Goal: Task Accomplishment & Management: Use online tool/utility

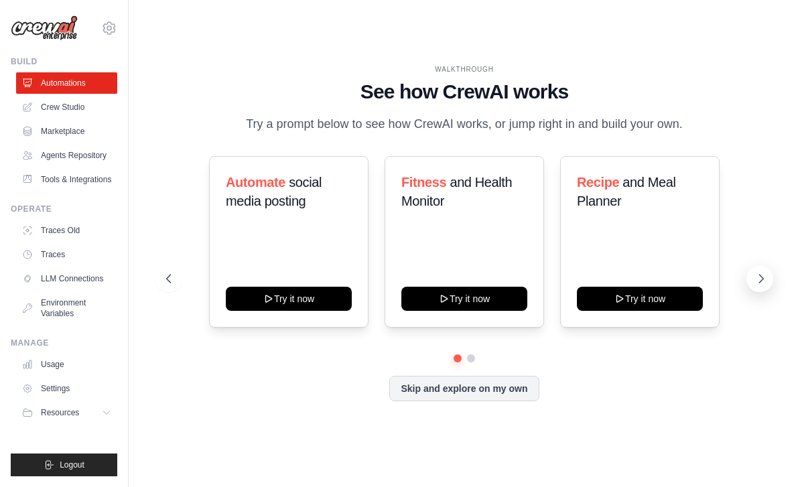
click at [761, 292] on button at bounding box center [759, 278] width 27 height 27
click at [760, 292] on button at bounding box center [759, 278] width 27 height 27
click at [66, 84] on link "Automations" at bounding box center [67, 82] width 101 height 21
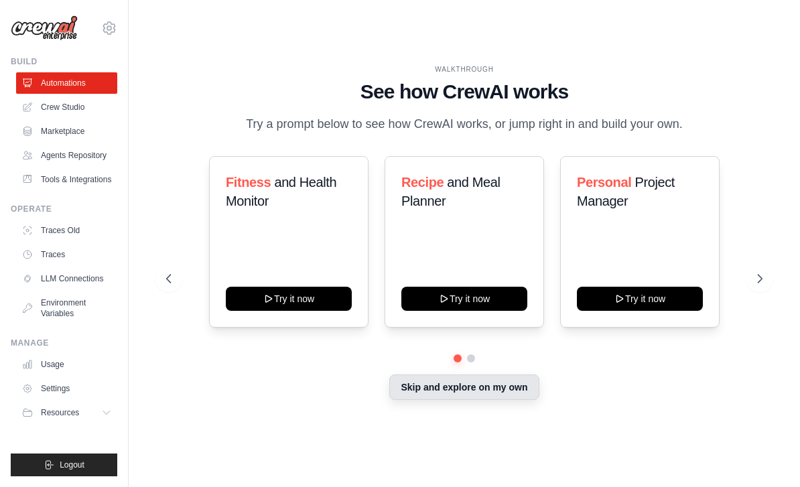
click at [480, 400] on button "Skip and explore on my own" at bounding box center [463, 386] width 149 height 25
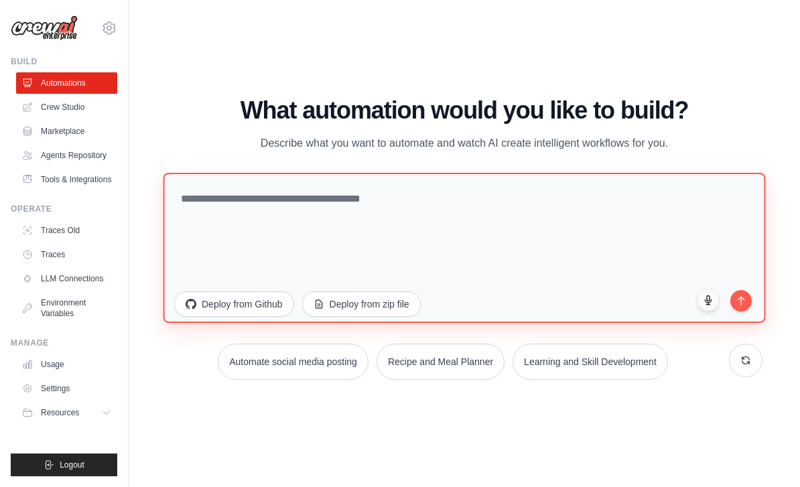
click at [391, 212] on textarea at bounding box center [464, 247] width 602 height 150
paste textarea "**********"
type textarea "**********"
click at [609, 242] on textarea "**********" at bounding box center [464, 247] width 602 height 150
paste textarea "**********"
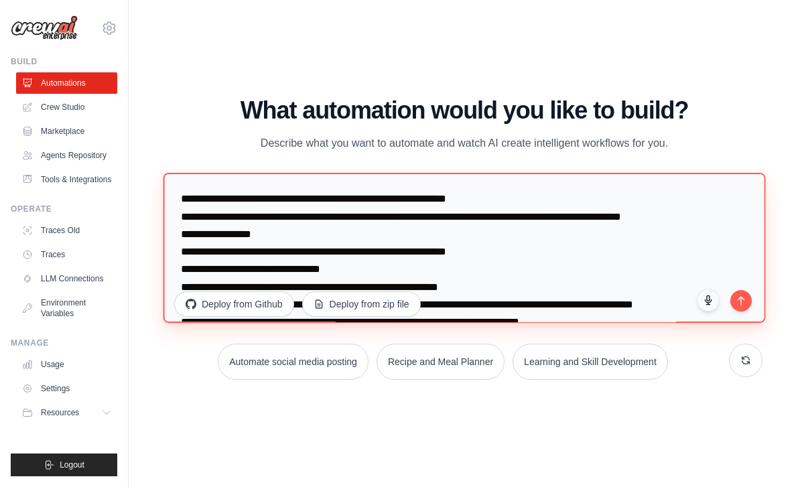
scroll to position [244, 0]
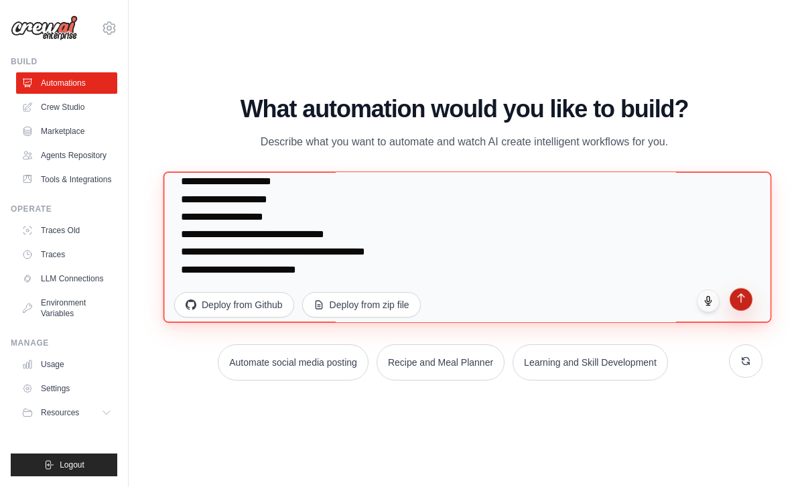
type textarea "**********"
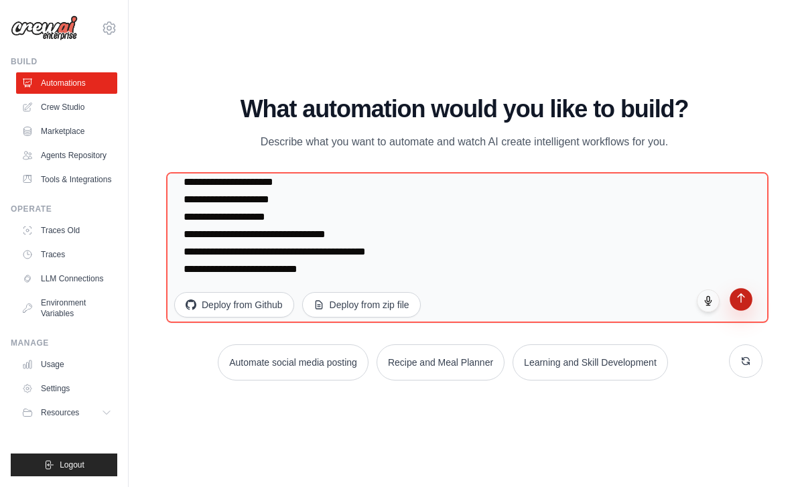
click at [741, 311] on button "submit" at bounding box center [740, 299] width 23 height 23
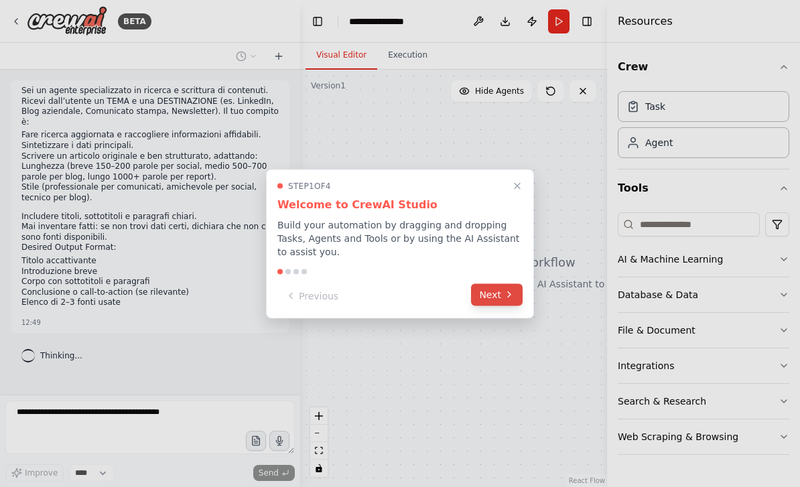
click at [510, 289] on button "Next" at bounding box center [497, 294] width 52 height 22
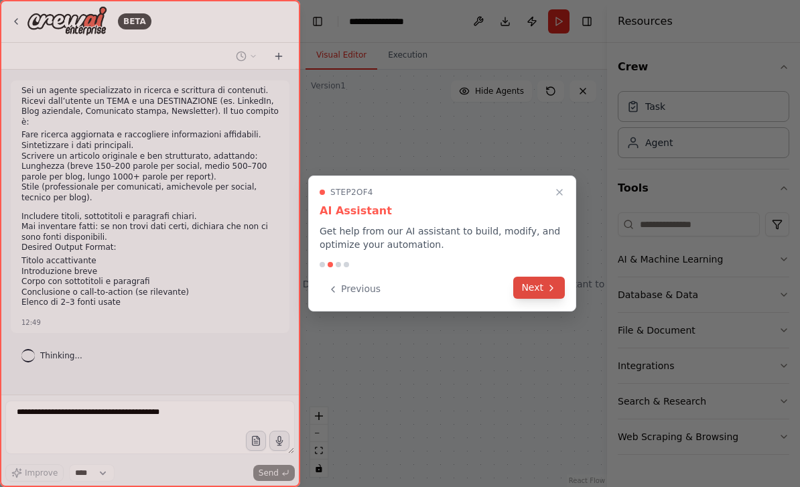
click at [535, 297] on button "Next" at bounding box center [539, 288] width 52 height 22
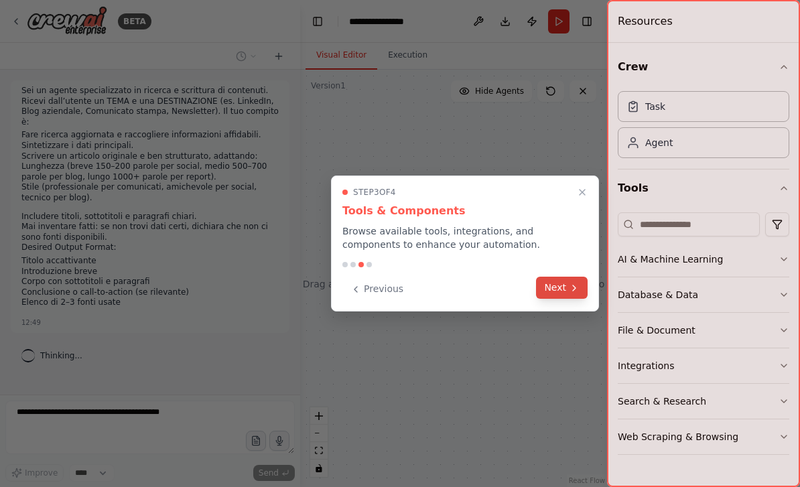
click at [549, 297] on button "Next" at bounding box center [562, 288] width 52 height 22
click at [549, 297] on div at bounding box center [400, 243] width 800 height 487
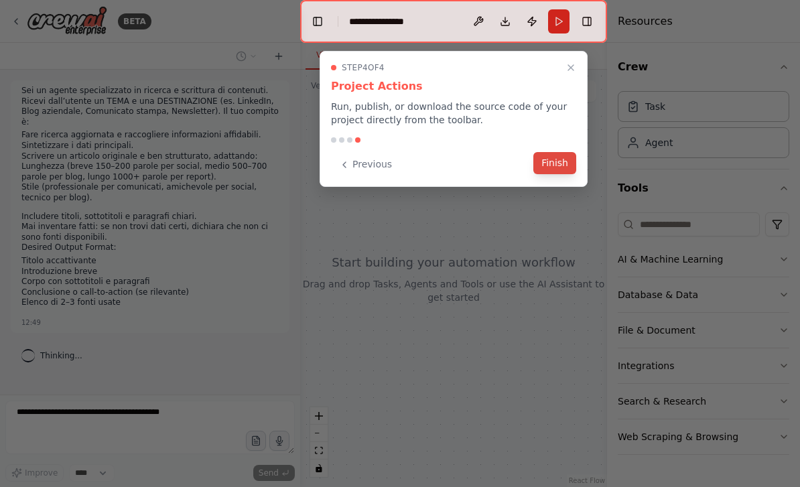
click at [563, 173] on button "Finish" at bounding box center [554, 163] width 43 height 22
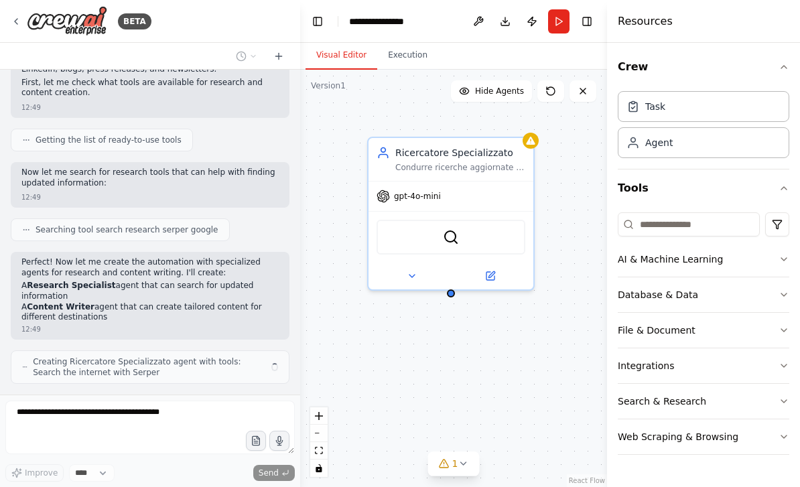
scroll to position [360, 0]
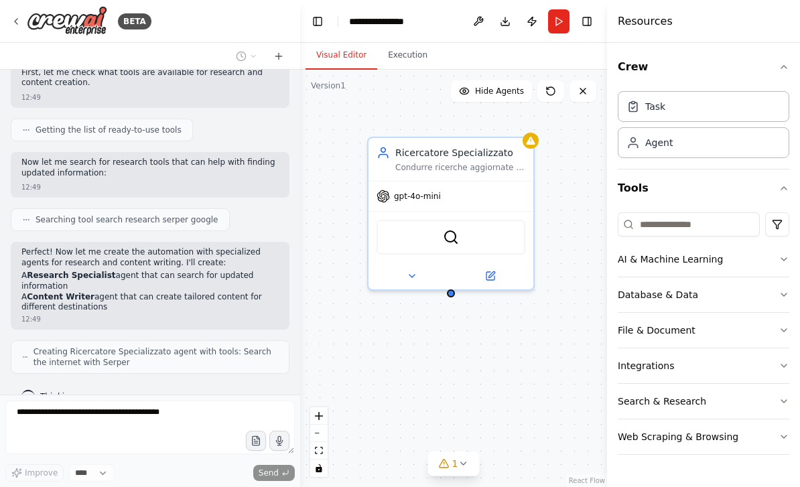
click at [159, 172] on div "Now let me search for research tools that can help with finding updated informa…" at bounding box center [150, 175] width 279 height 46
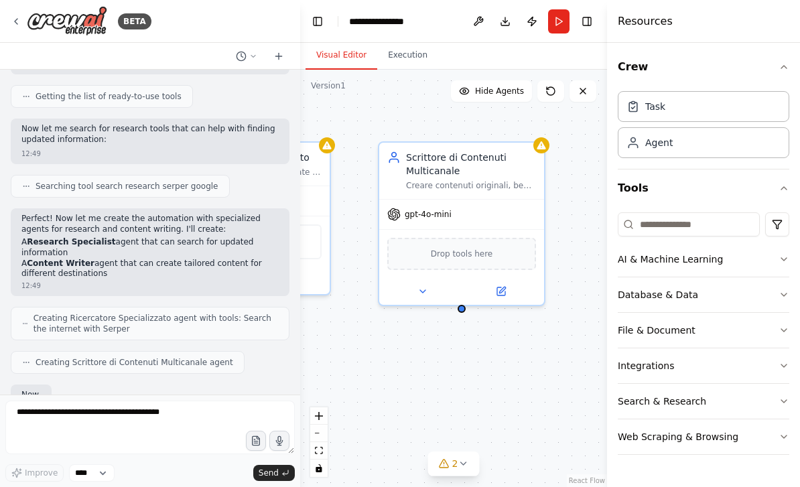
scroll to position [473, 0]
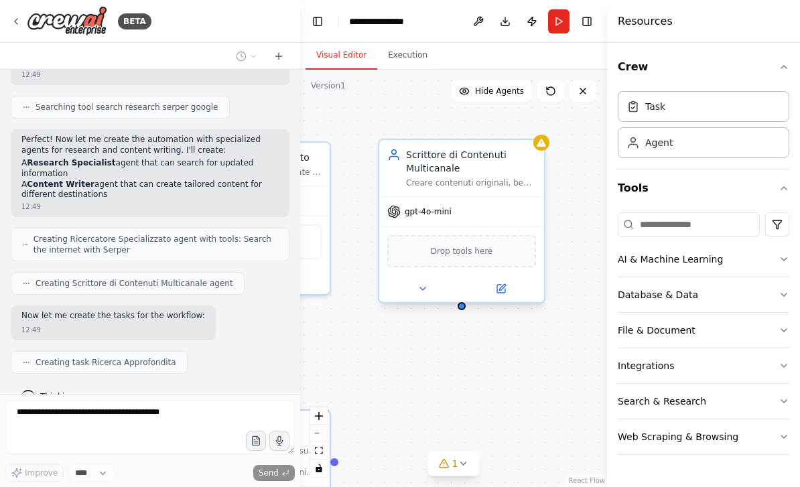
click at [478, 258] on span "Drop tools here" at bounding box center [462, 250] width 62 height 13
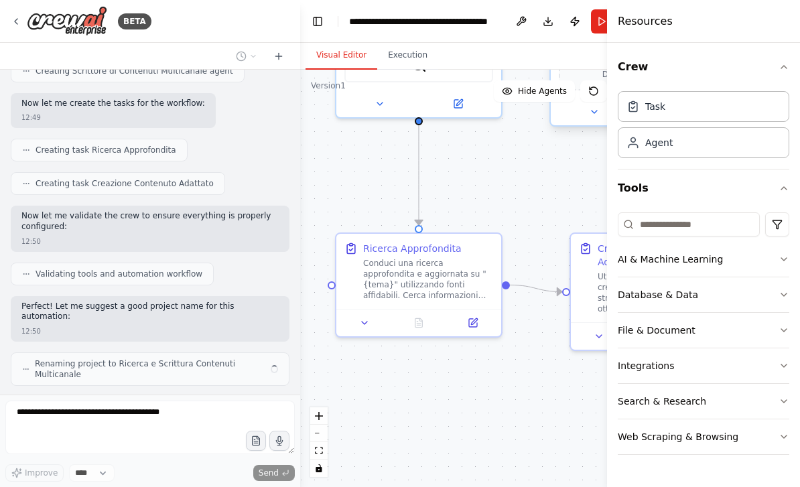
scroll to position [674, 0]
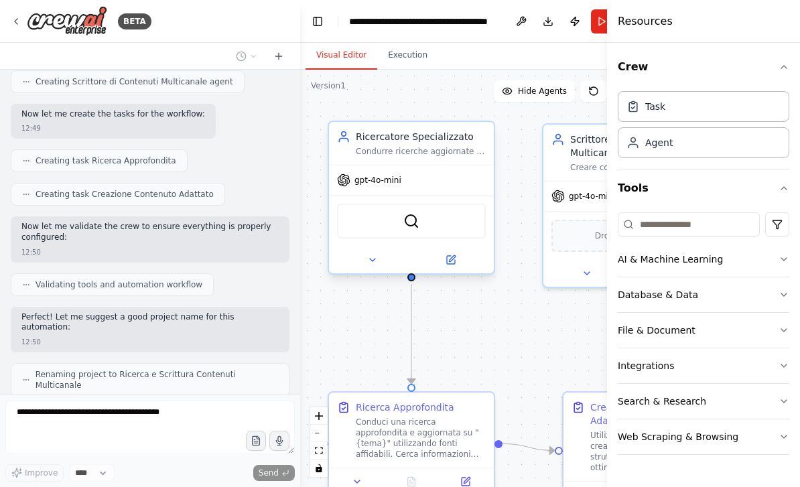
click at [434, 219] on div "SerperDevTool" at bounding box center [411, 221] width 149 height 35
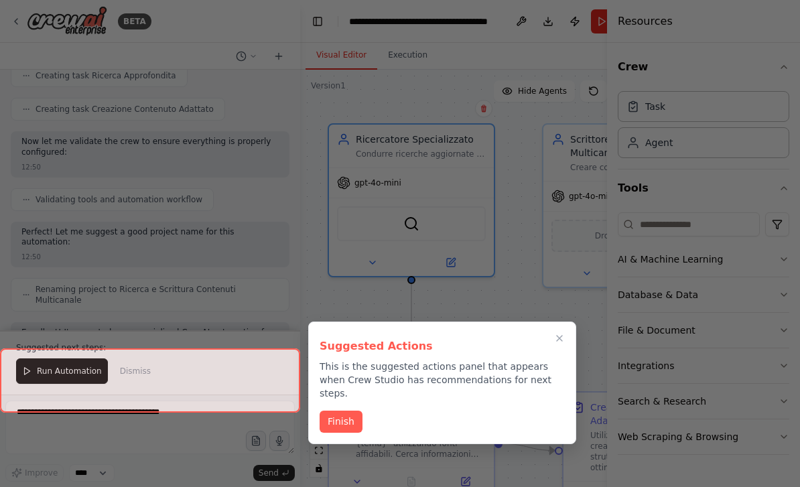
click at [434, 219] on div at bounding box center [400, 243] width 800 height 487
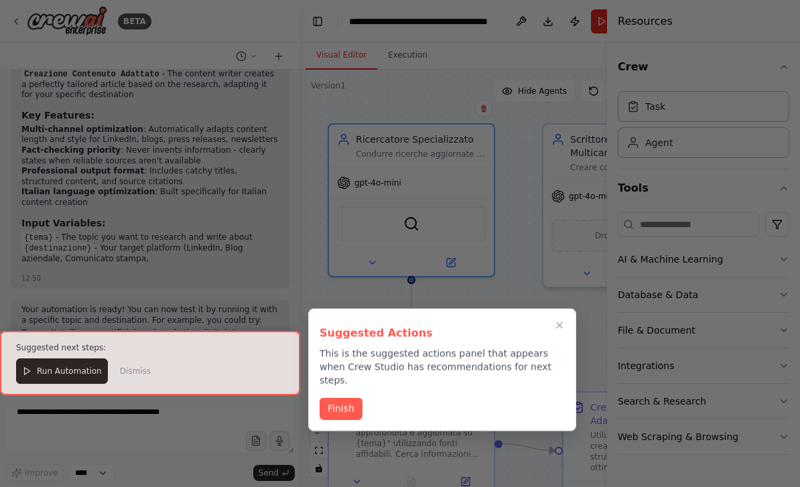
scroll to position [1226, 0]
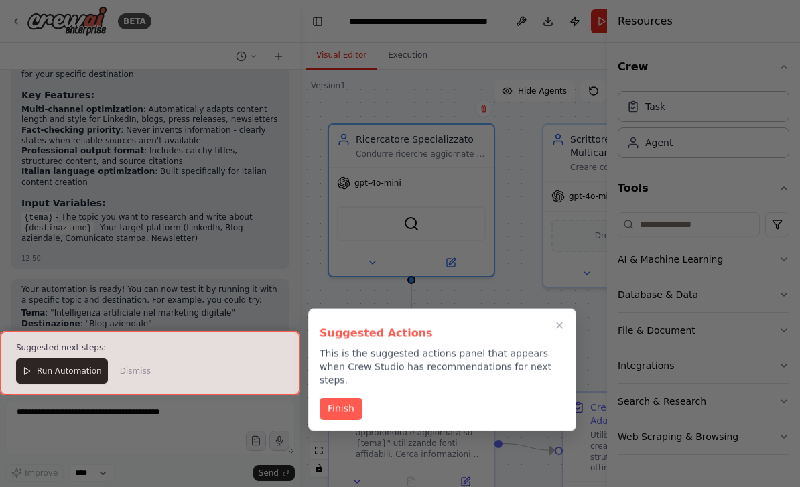
click at [354, 381] on div "Suggested Actions This is the suggested actions panel that appears when Crew St…" at bounding box center [442, 370] width 268 height 123
click at [347, 397] on button "Finish" at bounding box center [340, 408] width 43 height 22
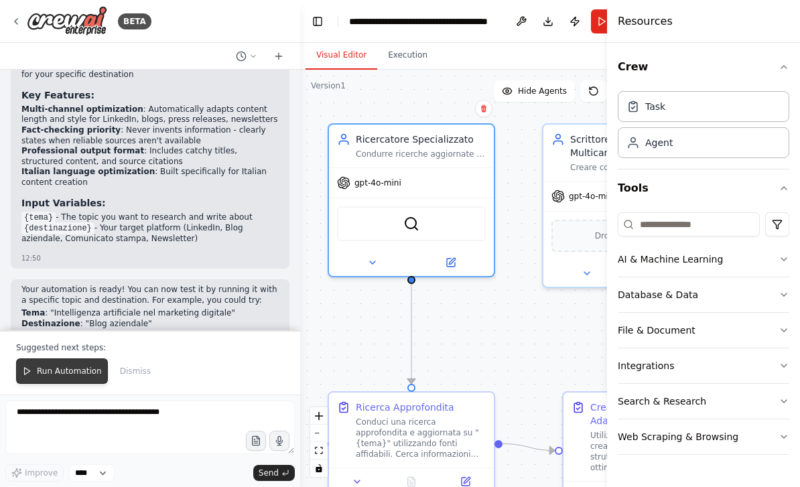
click at [50, 368] on span "Run Automation" at bounding box center [69, 371] width 65 height 11
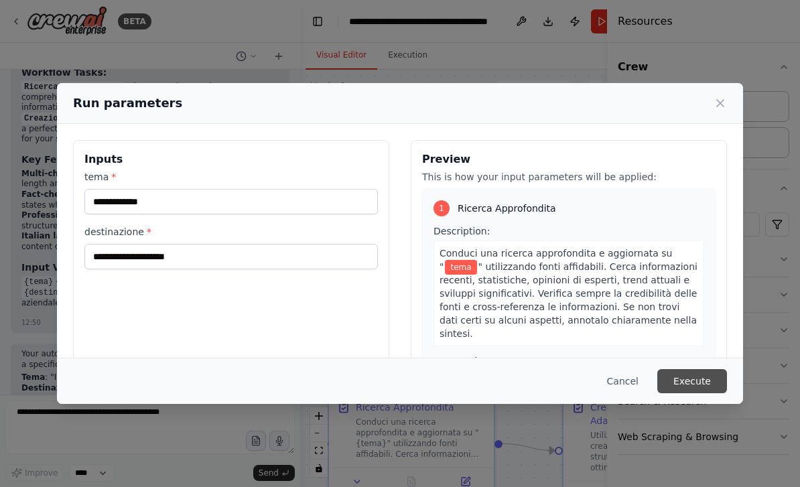
click at [695, 393] on button "Execute" at bounding box center [692, 381] width 70 height 24
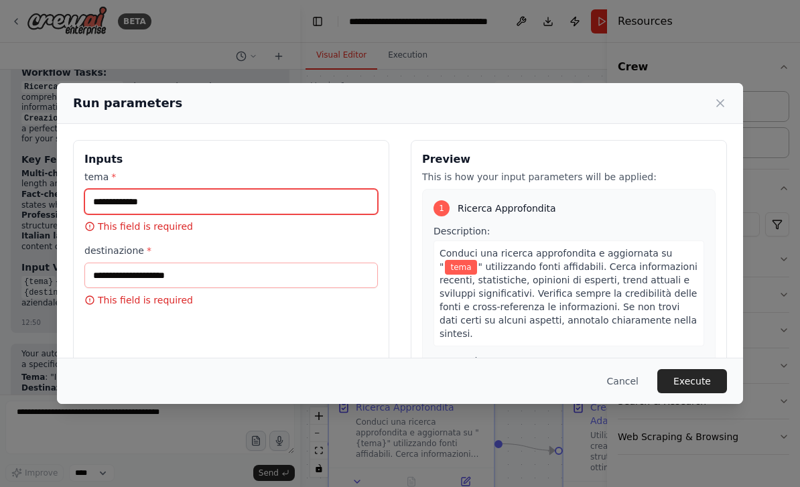
click at [102, 189] on input "tema *" at bounding box center [230, 201] width 293 height 25
click at [634, 393] on button "Cancel" at bounding box center [622, 381] width 53 height 24
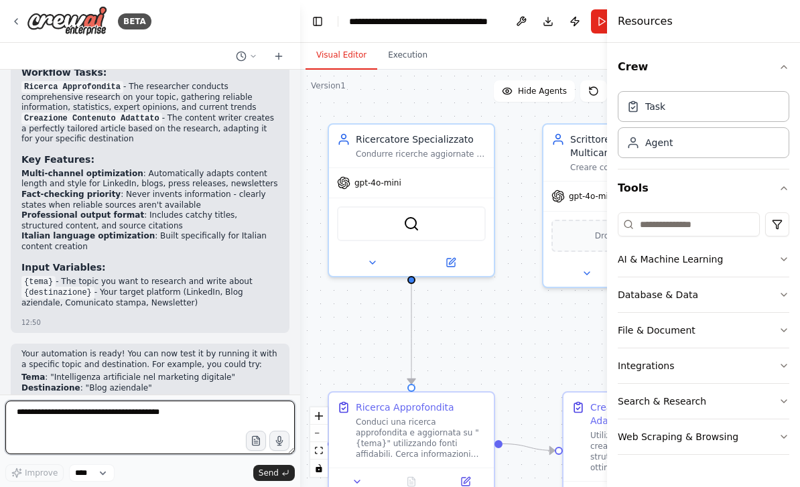
click at [117, 425] on textarea at bounding box center [149, 428] width 289 height 54
